Goal: Obtain resource: Obtain resource

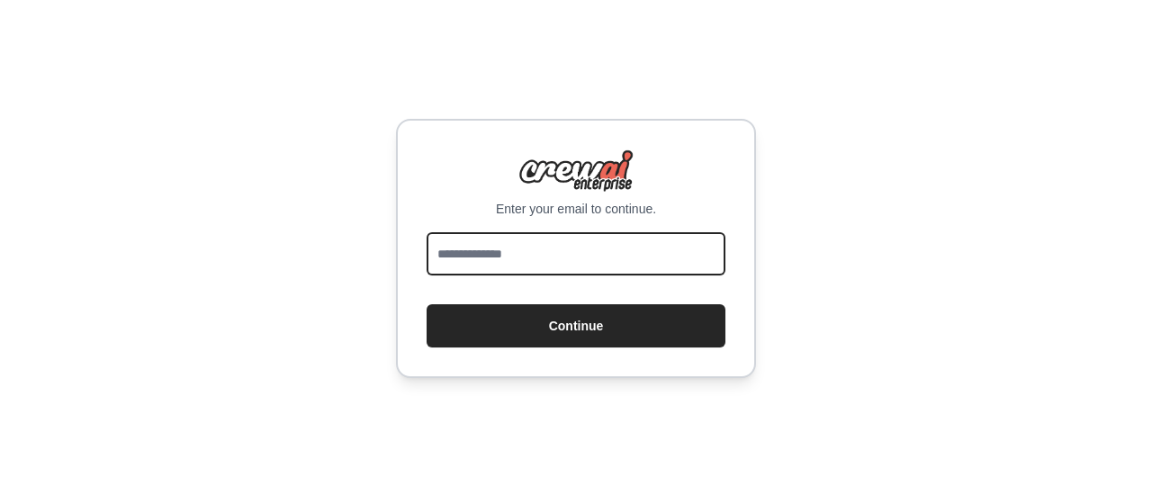
click at [567, 254] on input "email" at bounding box center [576, 253] width 299 height 43
click at [580, 302] on form "Continue" at bounding box center [576, 289] width 299 height 115
click at [578, 254] on input "email" at bounding box center [576, 253] width 299 height 43
type input "**********"
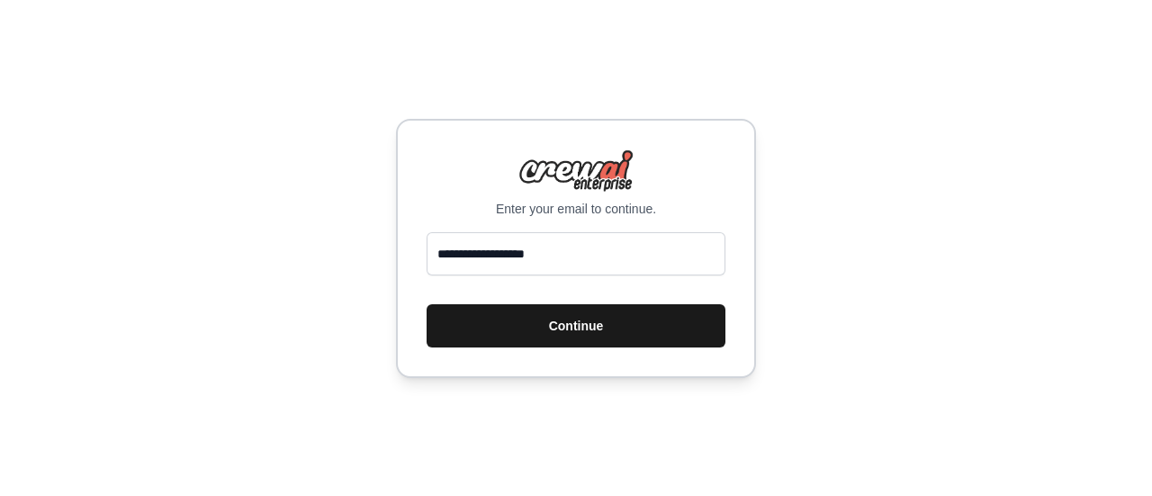
click at [581, 316] on button "Continue" at bounding box center [576, 325] width 299 height 43
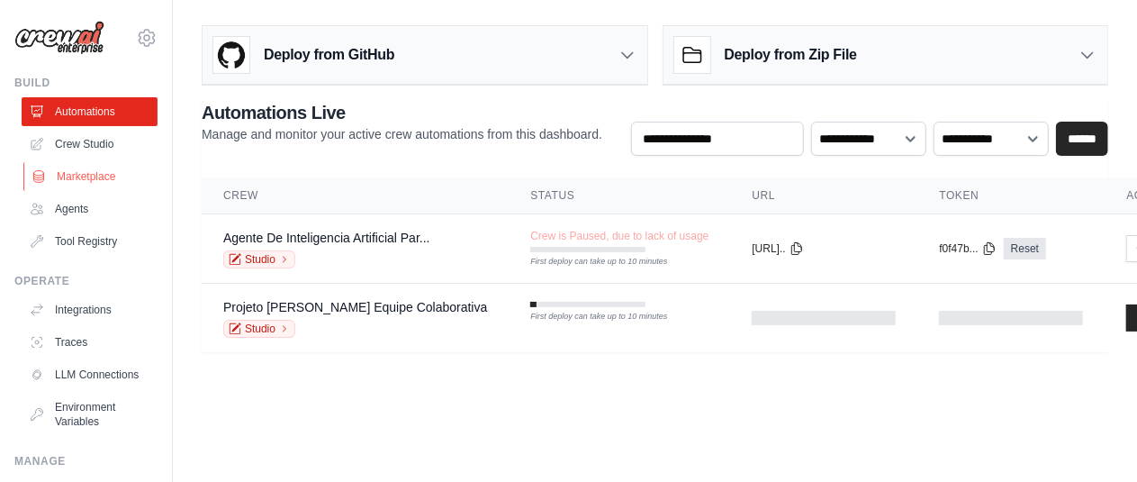
click at [77, 176] on link "Marketplace" at bounding box center [91, 176] width 136 height 29
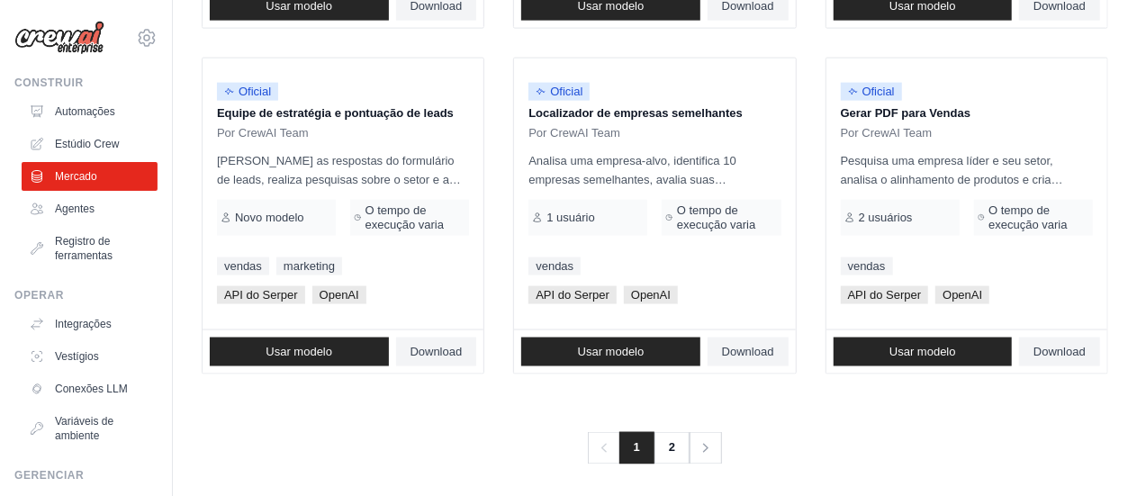
scroll to position [1276, 0]
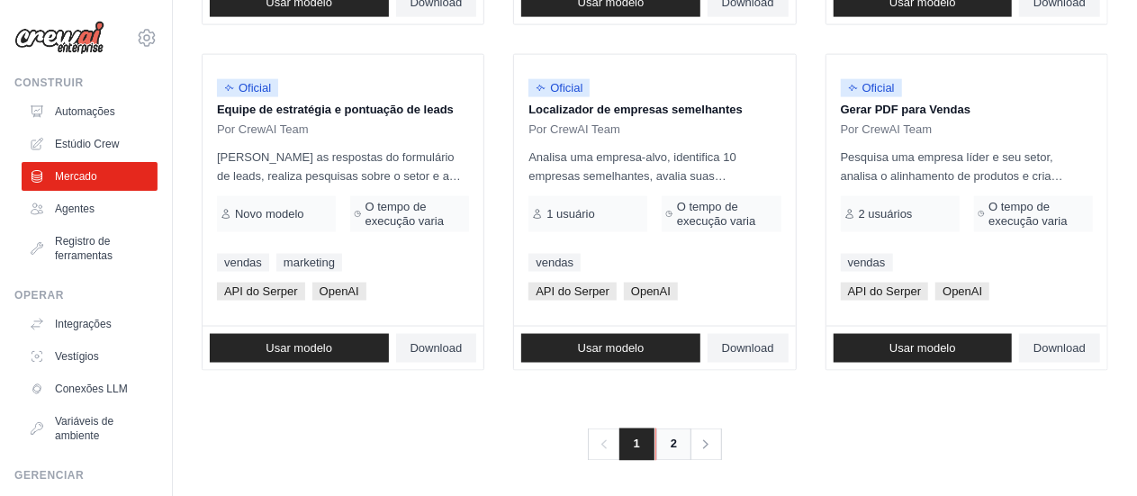
click at [672, 438] on font "2" at bounding box center [674, 445] width 6 height 14
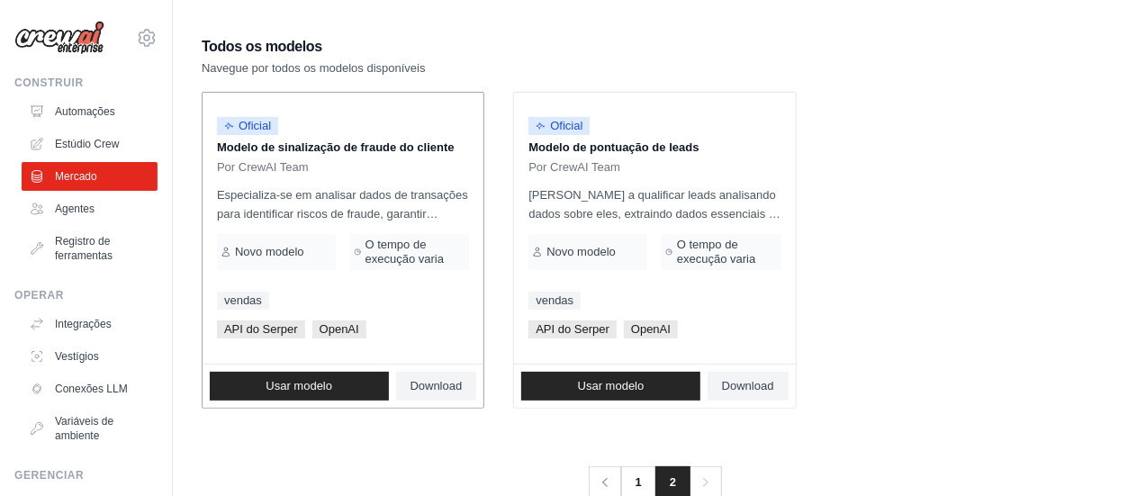
scroll to position [180, 0]
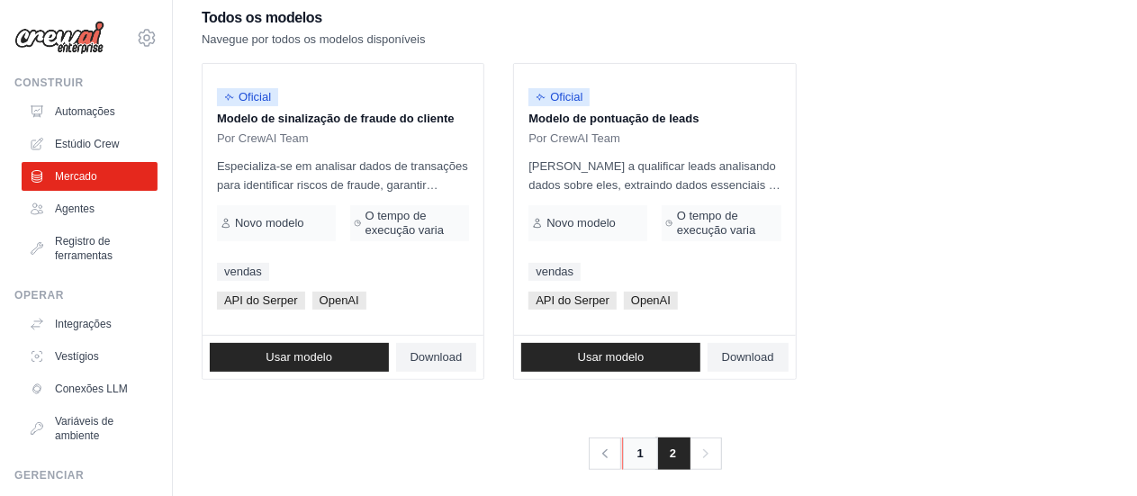
click at [638, 450] on font "1" at bounding box center [640, 454] width 6 height 14
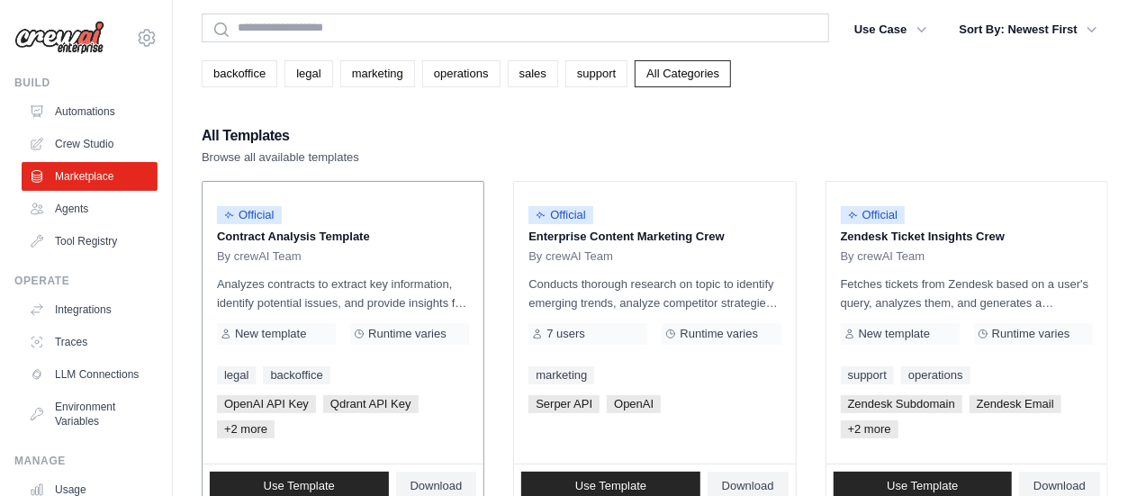
scroll to position [90, 0]
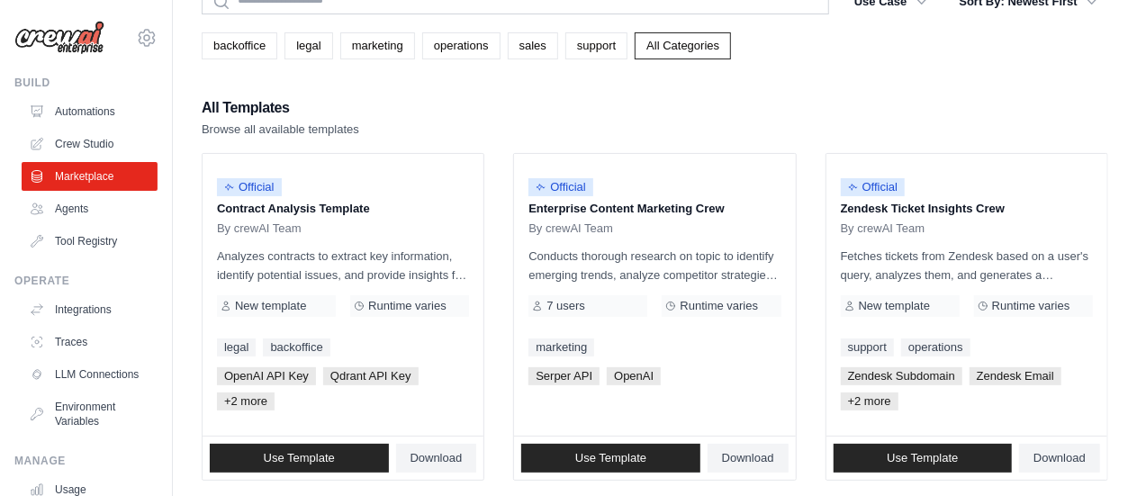
click at [576, 113] on div "All Templates Browse all available templates" at bounding box center [655, 116] width 907 height 43
click at [320, 49] on link "legal" at bounding box center [308, 45] width 48 height 27
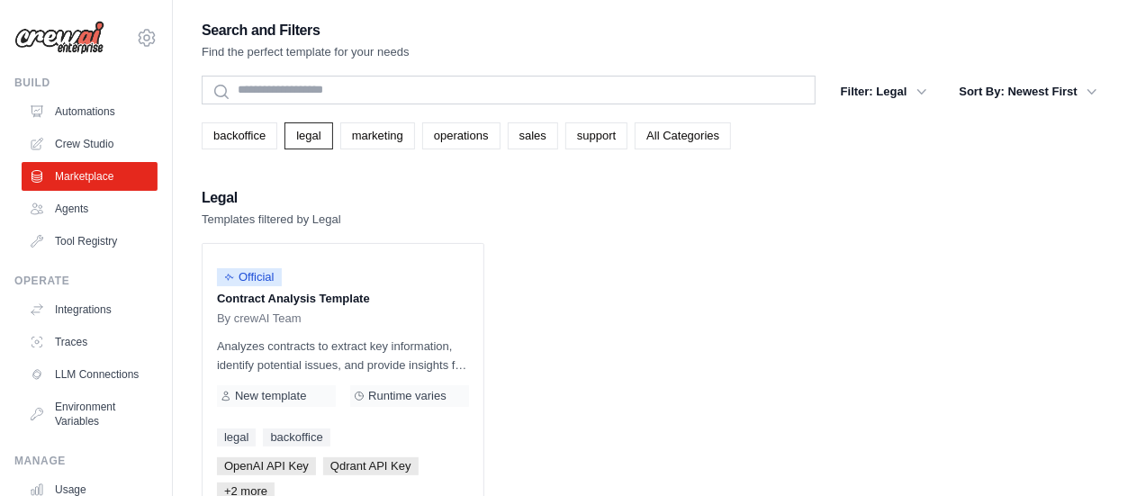
scroll to position [90, 0]
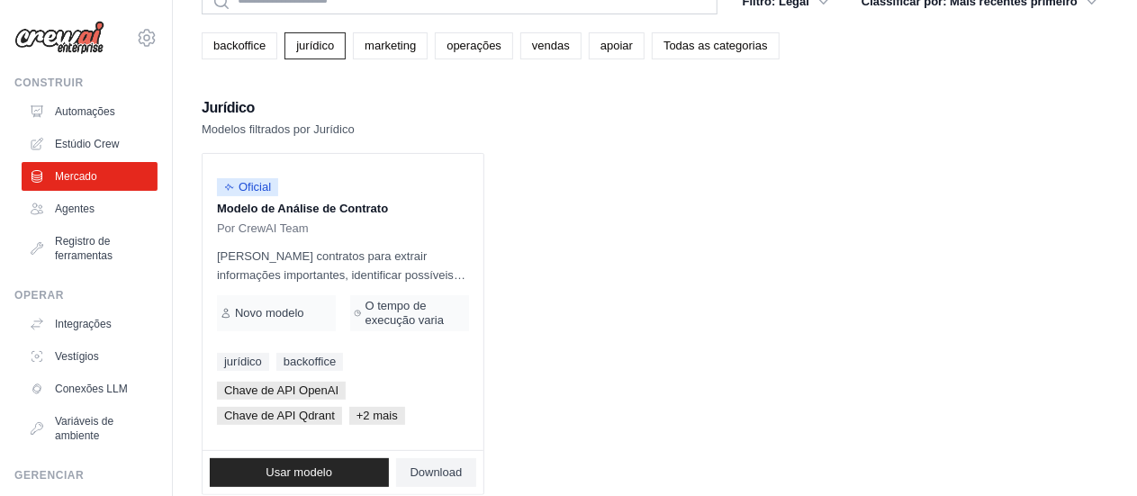
click at [702, 190] on ul "Oficial Modelo de Análise de Contrato Por CrewAI Team Analisa contratos para ex…" at bounding box center [655, 324] width 907 height 342
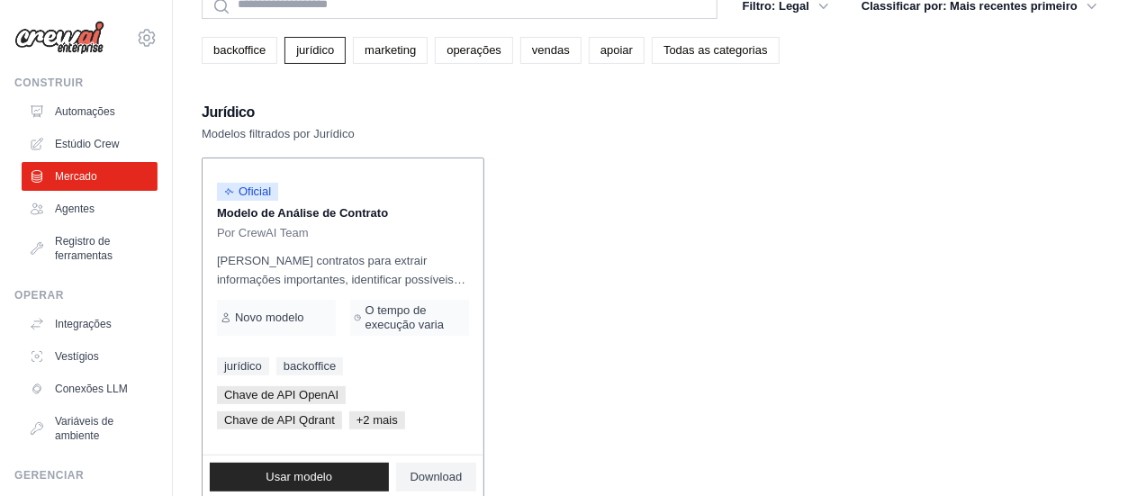
scroll to position [126, 0]
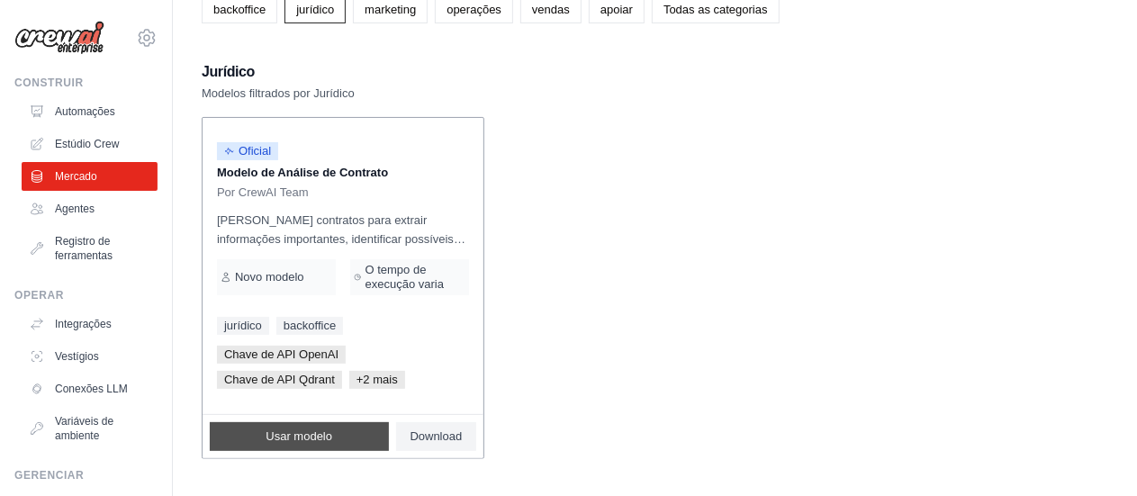
click at [315, 432] on font "Usar modelo" at bounding box center [299, 436] width 67 height 14
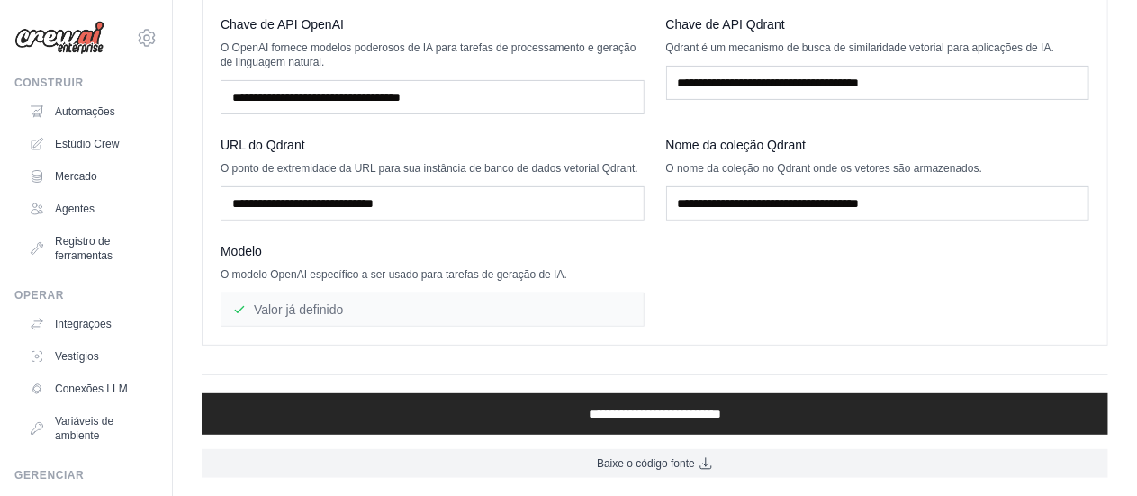
scroll to position [247, 0]
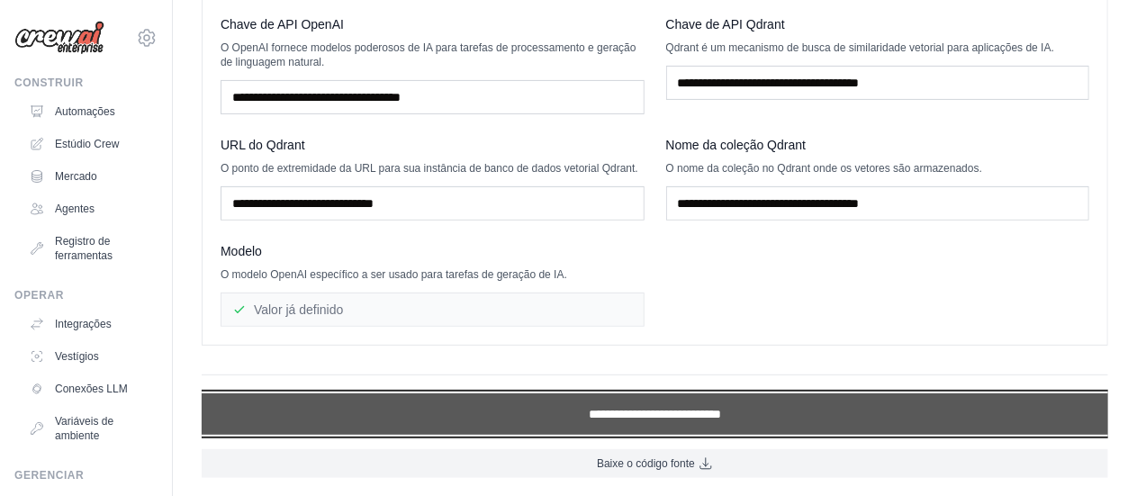
click at [576, 419] on input "**********" at bounding box center [655, 413] width 907 height 41
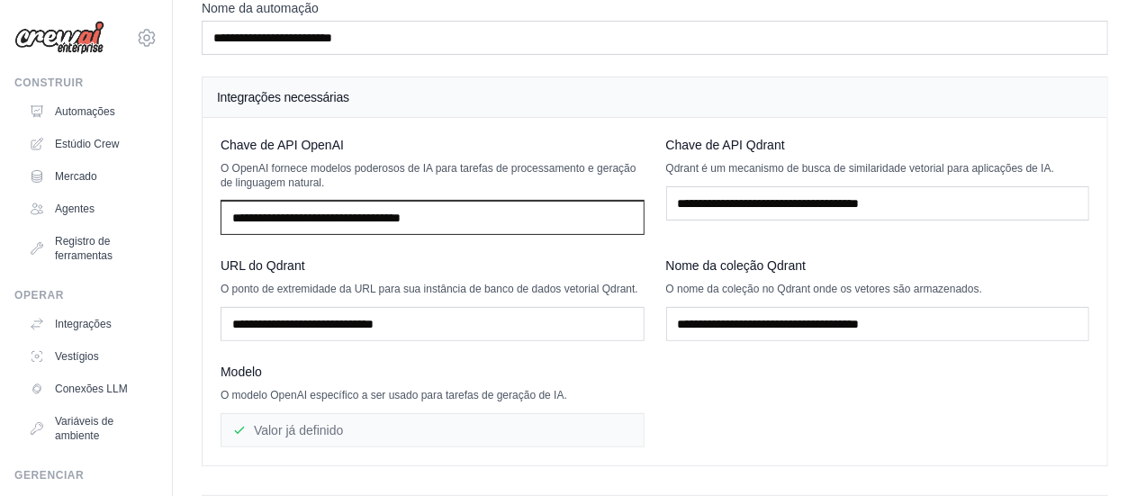
scroll to position [0, 0]
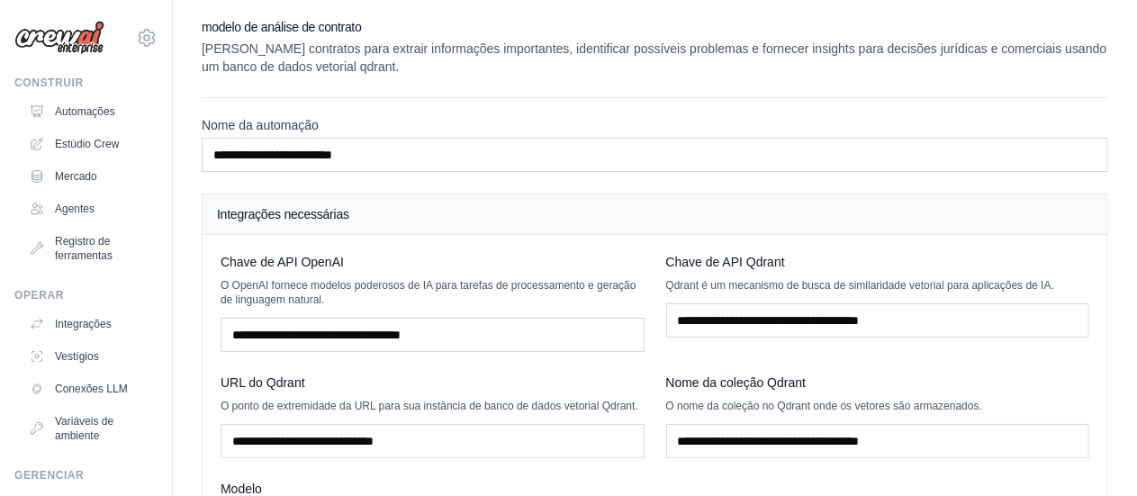
scroll to position [126, 0]
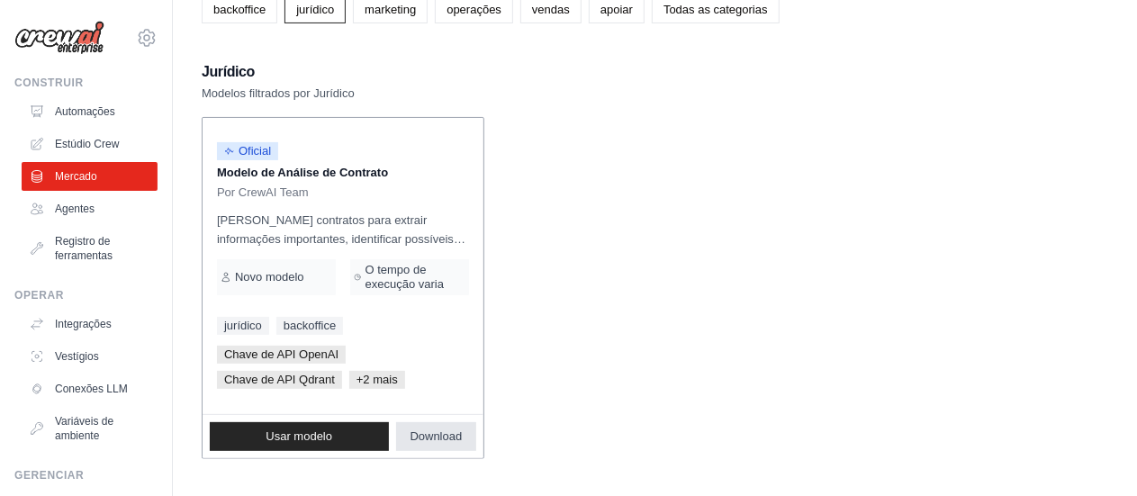
click at [447, 438] on font "Download" at bounding box center [437, 436] width 52 height 14
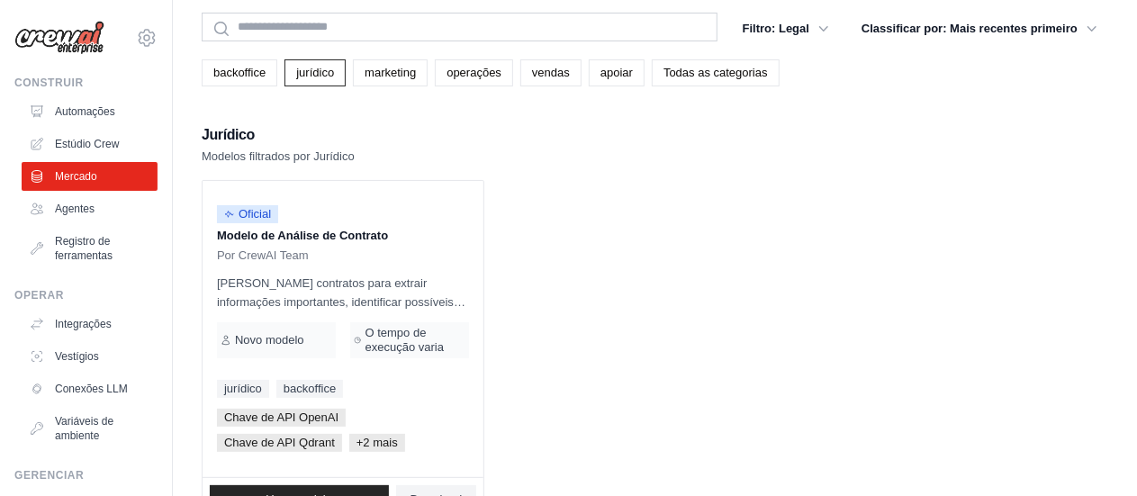
scroll to position [0, 0]
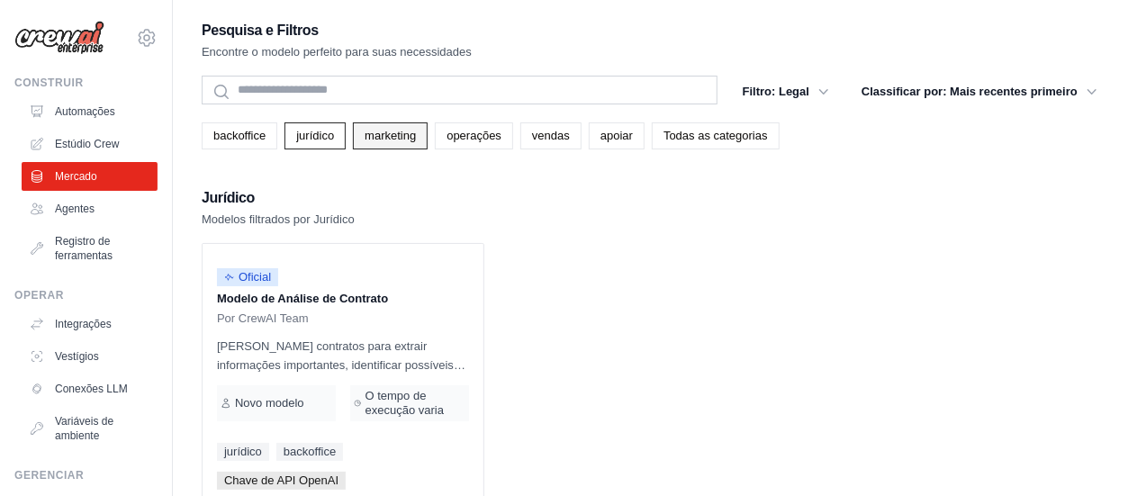
click at [394, 131] on font "marketing" at bounding box center [390, 136] width 51 height 14
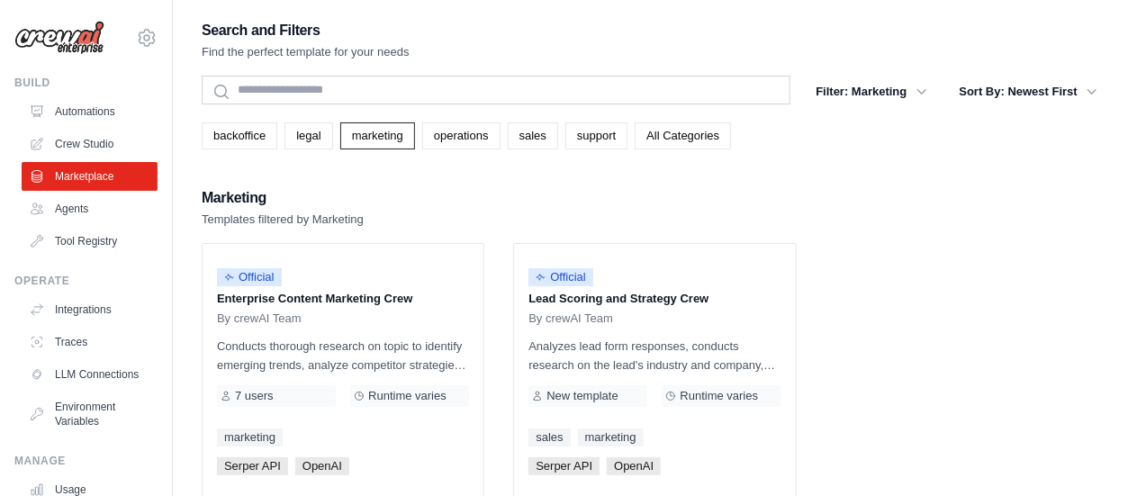
scroll to position [86, 0]
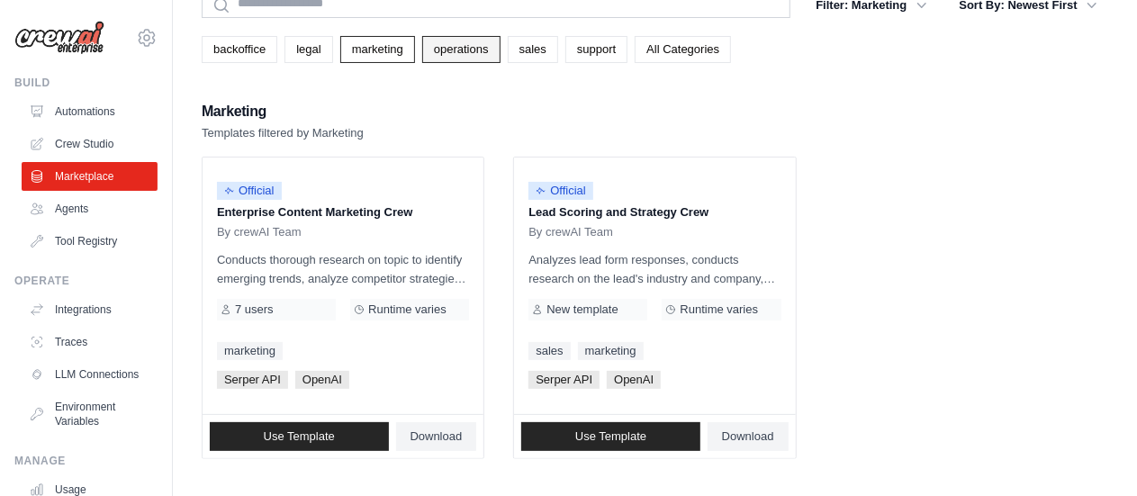
click at [477, 49] on link "operations" at bounding box center [461, 49] width 78 height 27
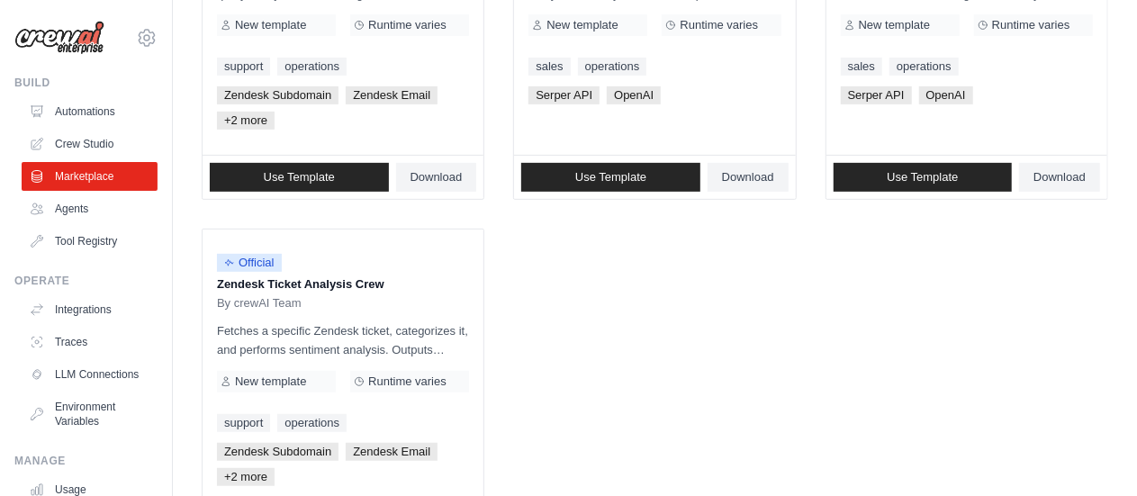
scroll to position [197, 0]
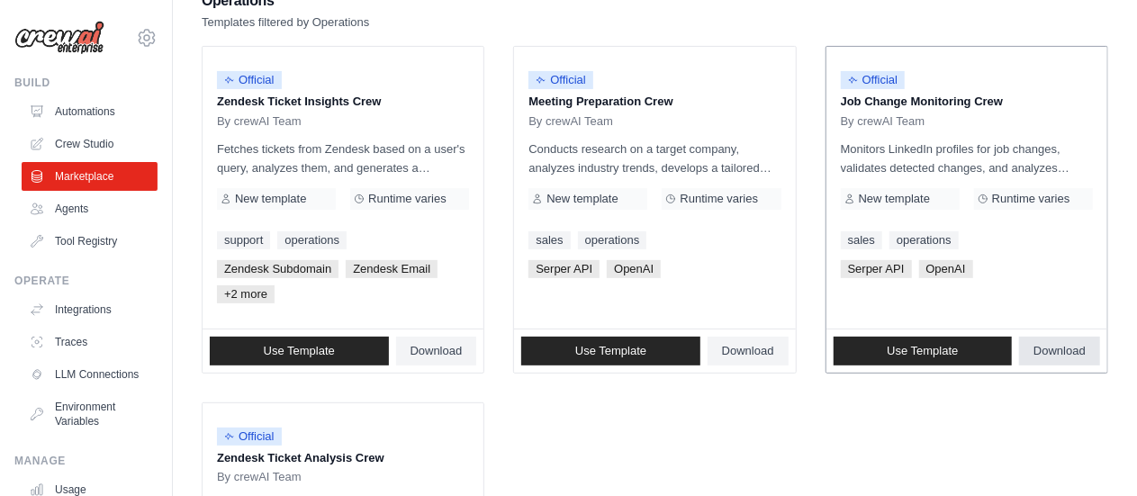
click at [1052, 347] on span "Download" at bounding box center [1059, 351] width 52 height 14
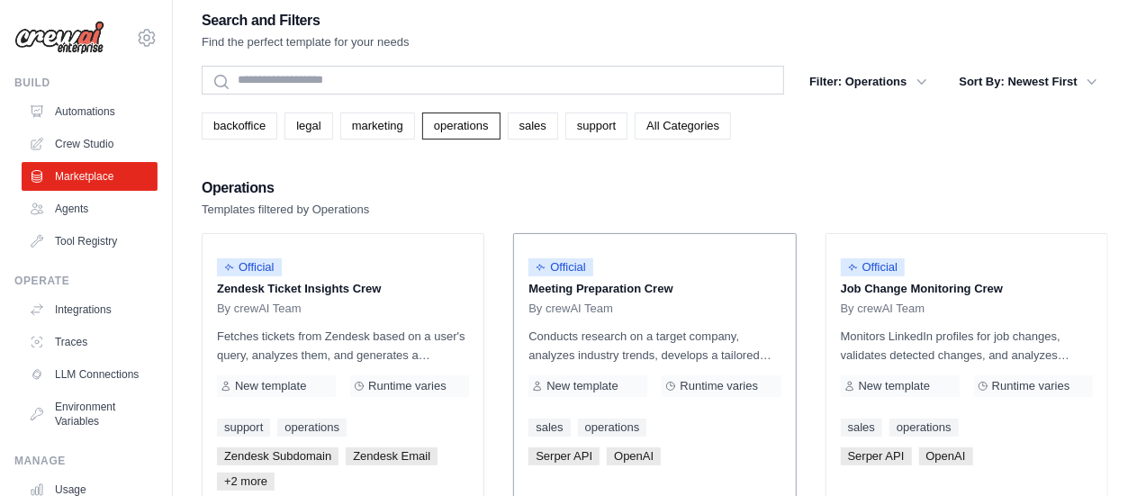
scroll to position [0, 0]
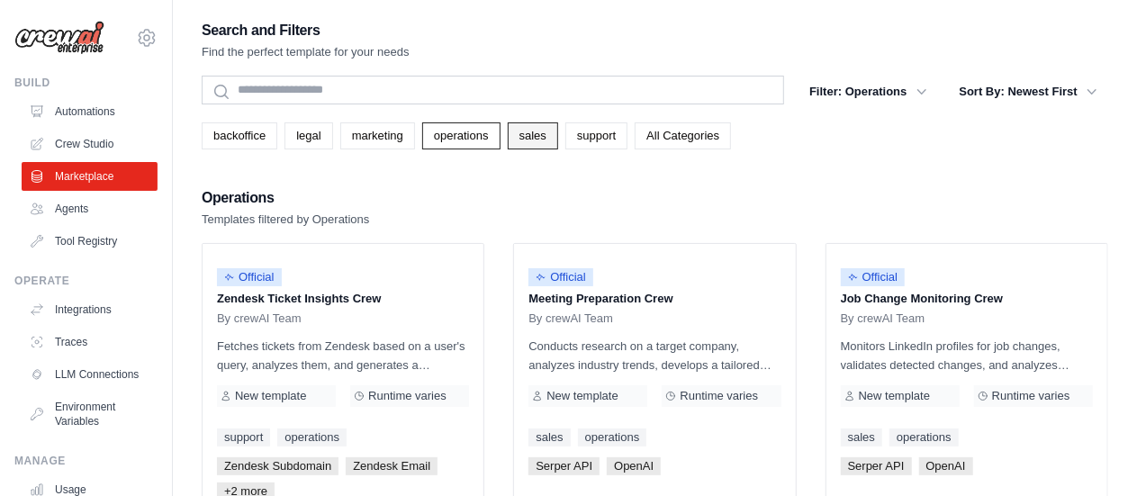
click at [555, 138] on link "sales" at bounding box center [533, 135] width 50 height 27
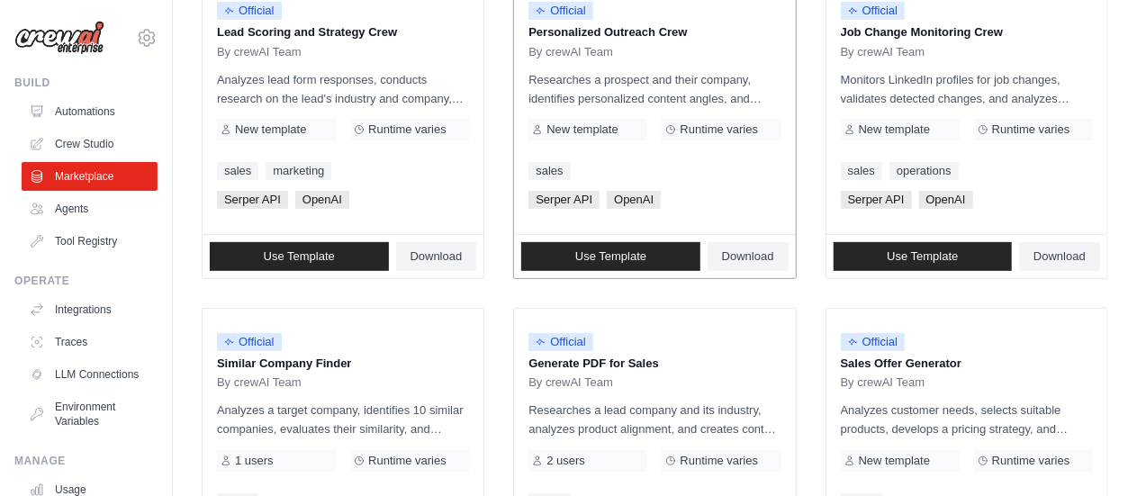
scroll to position [177, 0]
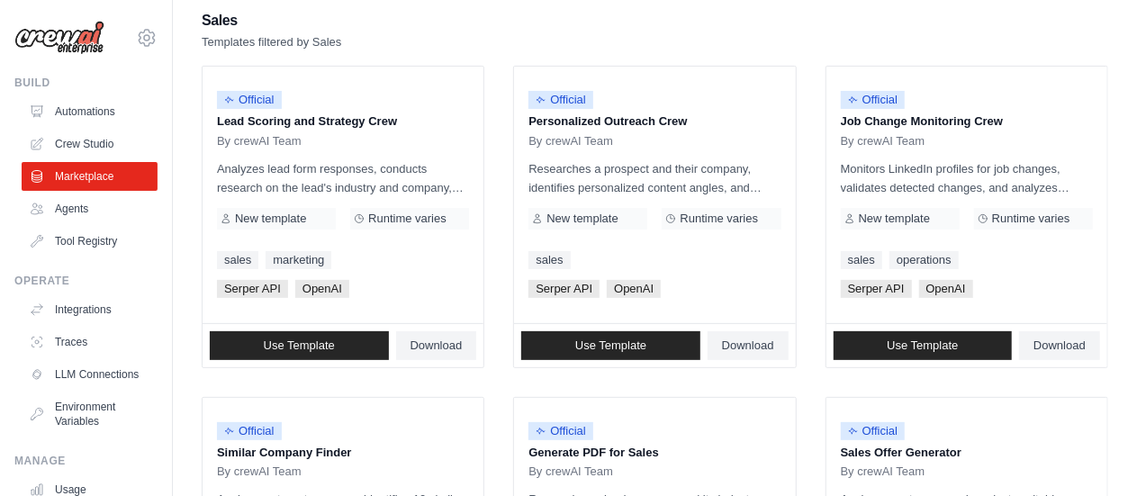
drag, startPoint x: 720, startPoint y: 39, endPoint x: 736, endPoint y: 14, distance: 29.2
click at [721, 39] on div "Sales Templates filtered by Sales" at bounding box center [655, 29] width 907 height 43
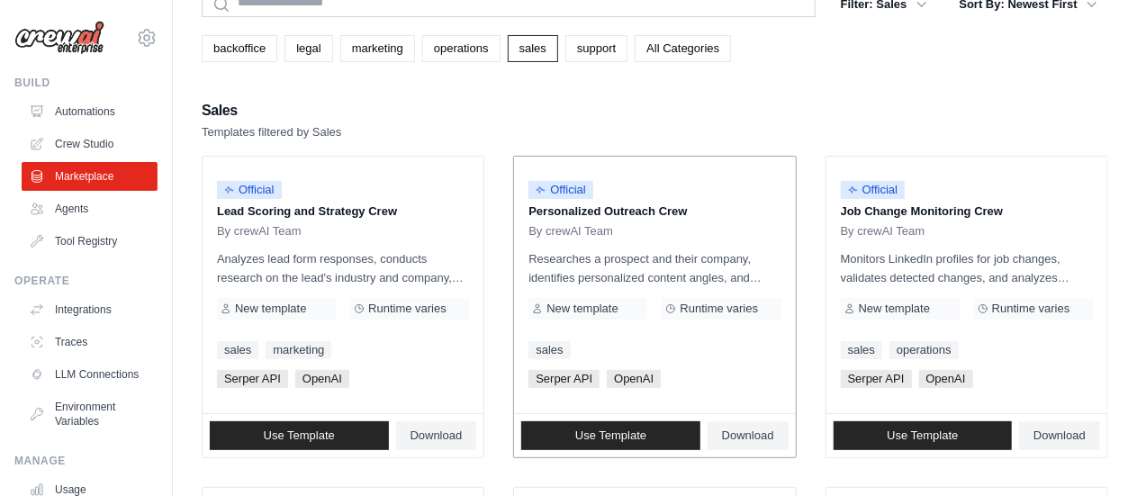
scroll to position [0, 0]
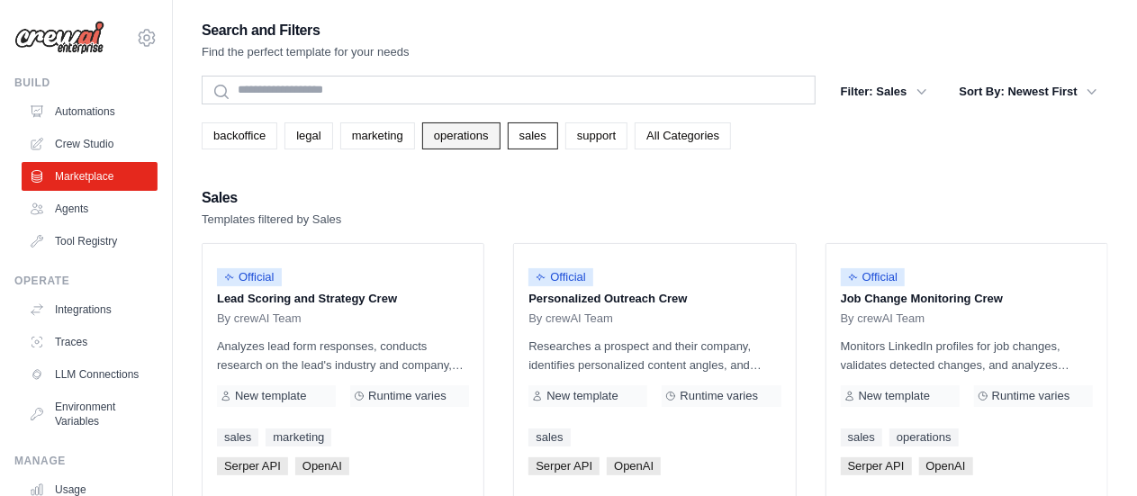
click at [479, 140] on link "operations" at bounding box center [461, 135] width 78 height 27
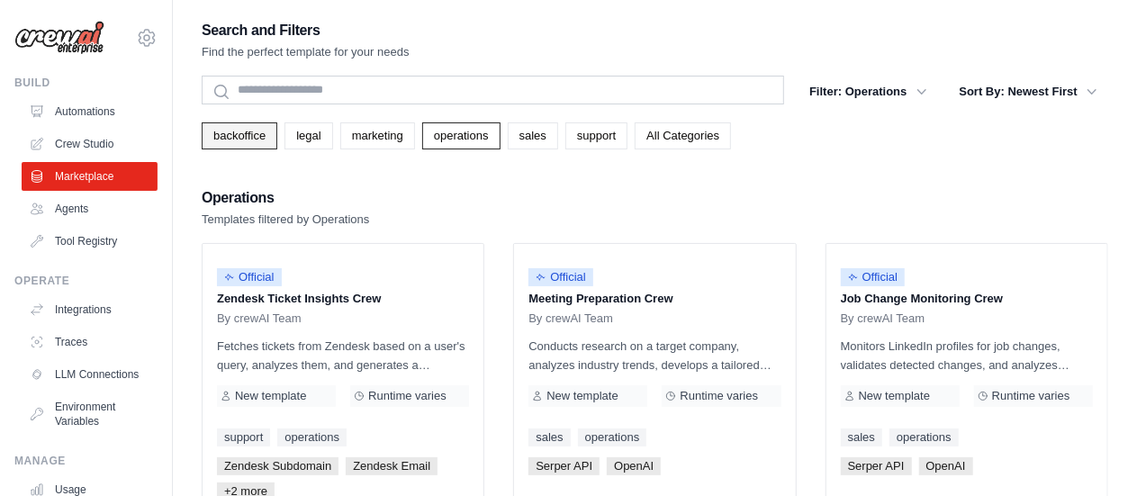
click at [241, 136] on link "backoffice" at bounding box center [240, 135] width 76 height 27
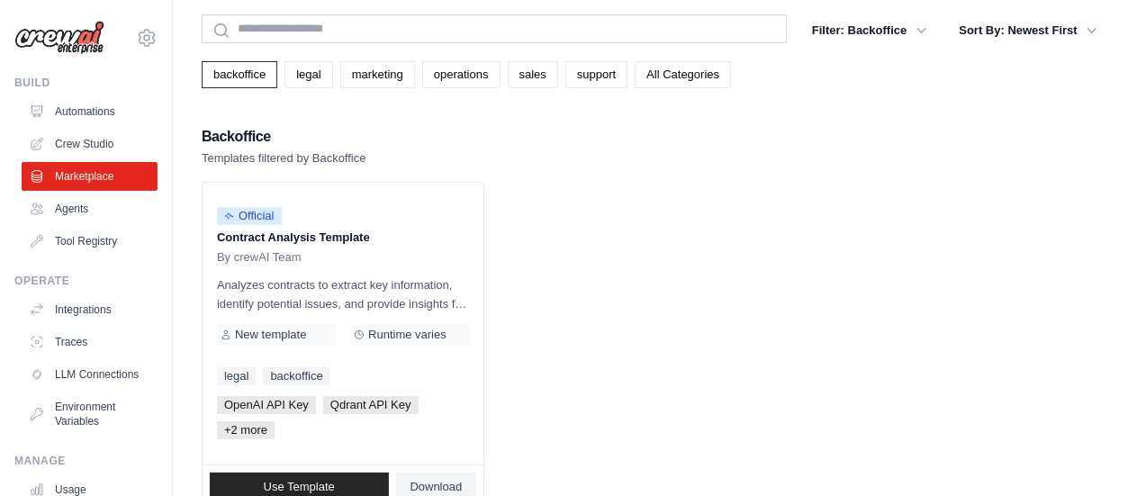
scroll to position [90, 0]
